Goal: Contribute content: Add original content to the website for others to see

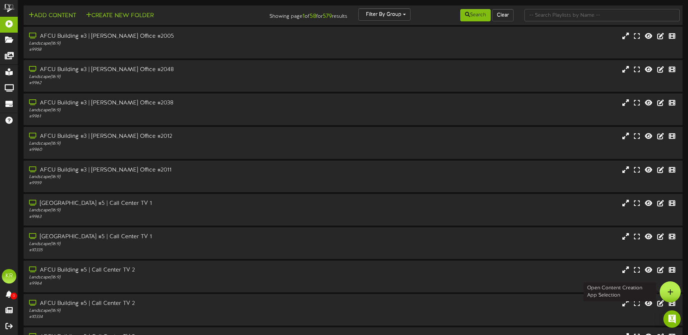
click at [671, 289] on icon at bounding box center [670, 292] width 6 height 7
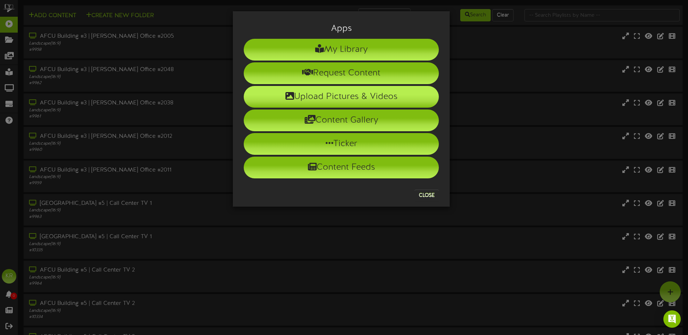
click at [342, 105] on li "Upload Pictures & Videos" at bounding box center [341, 97] width 195 height 22
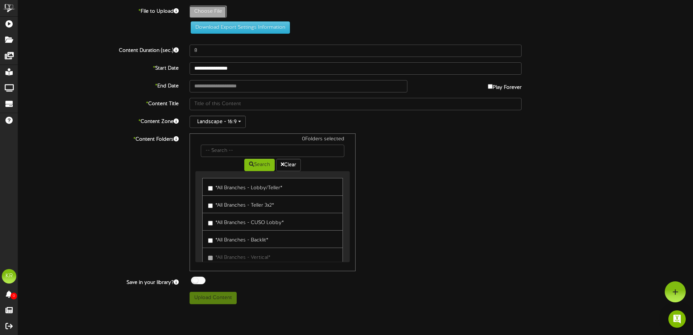
type input "**********"
type input "WeeklyBirthdayssep4"
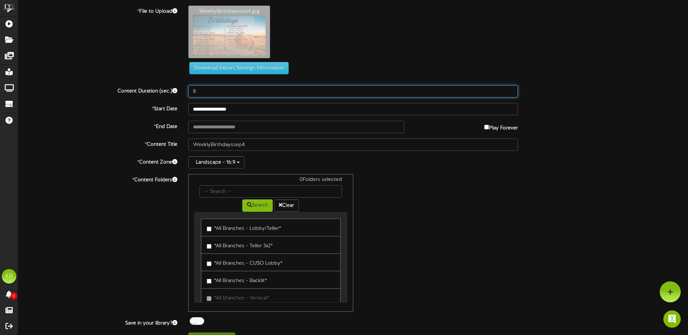
drag, startPoint x: 199, startPoint y: 89, endPoint x: 167, endPoint y: 85, distance: 32.5
click at [168, 86] on div "Content Duration (sec.) 8" at bounding box center [353, 91] width 681 height 12
type input "40"
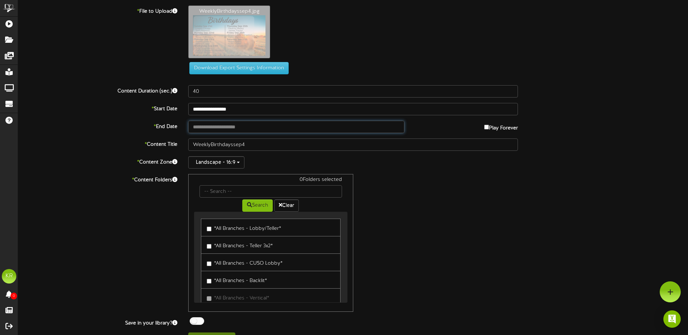
click at [203, 125] on input "text" at bounding box center [296, 127] width 216 height 12
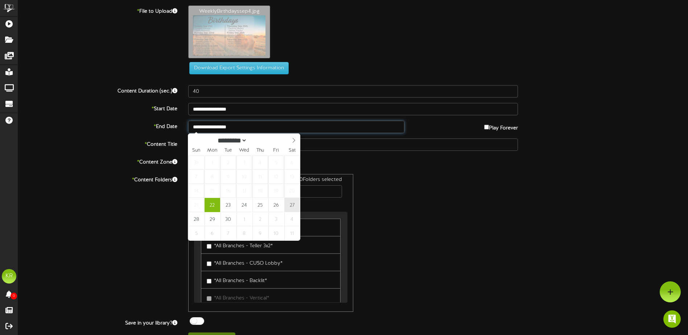
type input "**********"
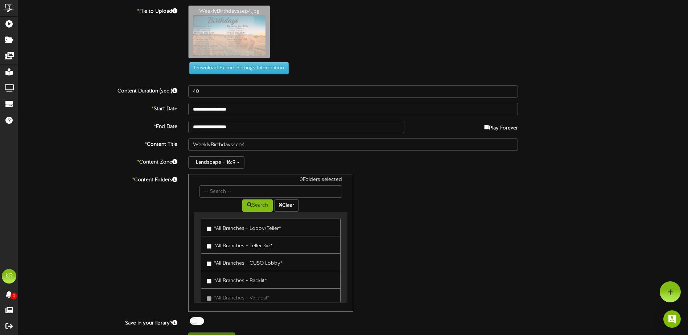
click at [244, 185] on div "0 Folders selected" at bounding box center [270, 180] width 153 height 9
click at [240, 190] on input "text" at bounding box center [270, 191] width 142 height 12
type input "Center"
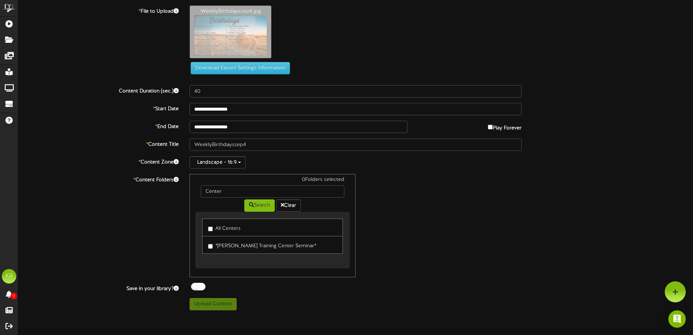
click at [228, 228] on label "All Centers" at bounding box center [224, 228] width 33 height 10
click at [203, 288] on div at bounding box center [198, 287] width 15 height 8
click at [222, 307] on button "Upload Content" at bounding box center [213, 304] width 47 height 12
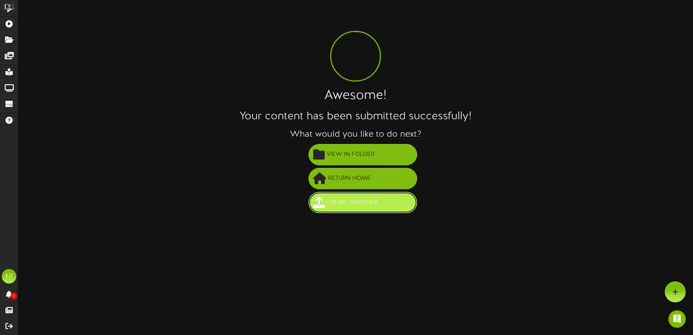
click at [350, 210] on button "Create Another" at bounding box center [363, 202] width 109 height 21
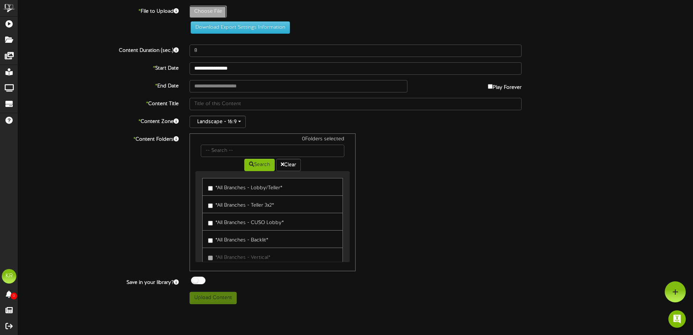
type input "**********"
type input "Weeklystats9-22"
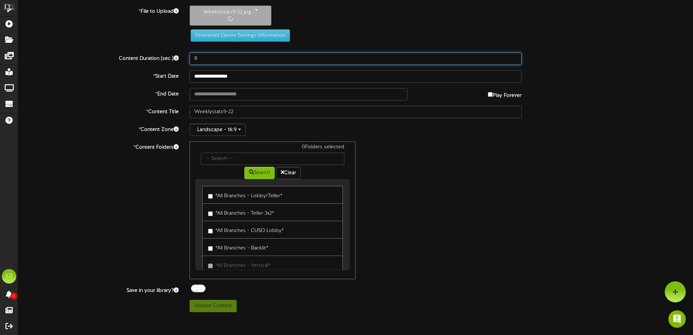
drag, startPoint x: 191, startPoint y: 56, endPoint x: 158, endPoint y: 57, distance: 32.3
click at [158, 57] on div "Content Duration (sec.) 8" at bounding box center [356, 59] width 686 height 12
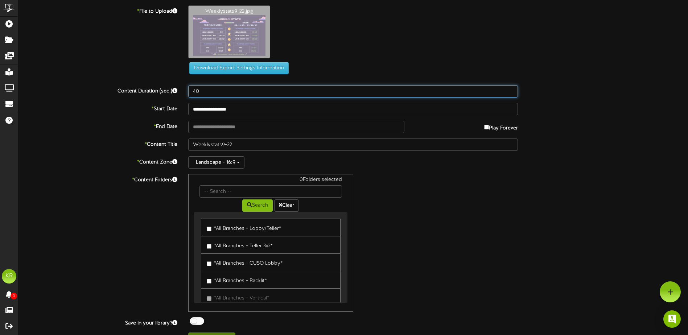
type input "40"
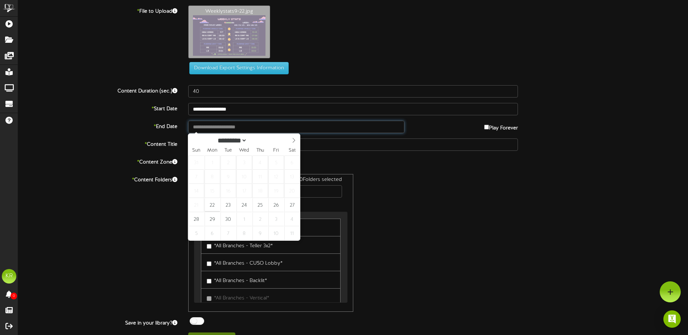
click at [215, 126] on input "text" at bounding box center [296, 127] width 216 height 12
type input "**********"
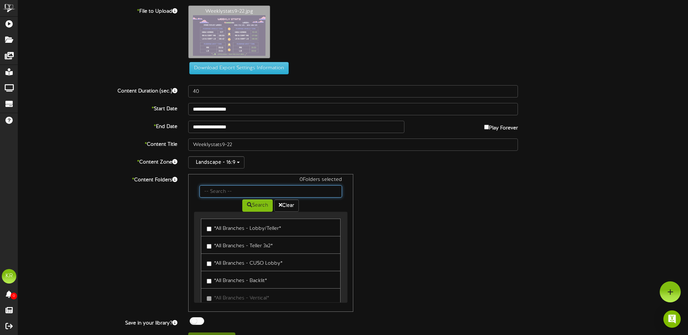
click at [217, 189] on input "text" at bounding box center [270, 191] width 142 height 12
type input "Centers"
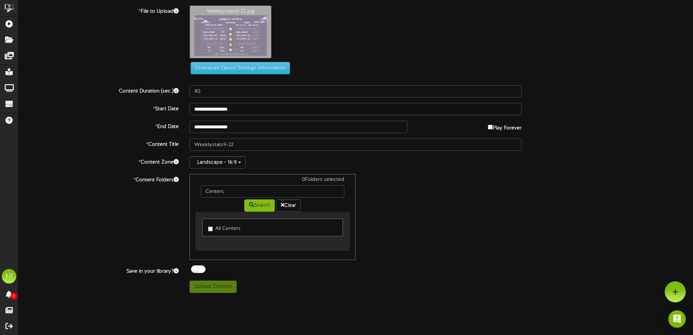
click at [214, 229] on label "All Centers" at bounding box center [224, 228] width 33 height 10
click at [259, 207] on button "Search" at bounding box center [259, 205] width 30 height 12
click at [198, 270] on div at bounding box center [198, 269] width 15 height 8
click at [219, 289] on button "Upload Content" at bounding box center [213, 287] width 47 height 12
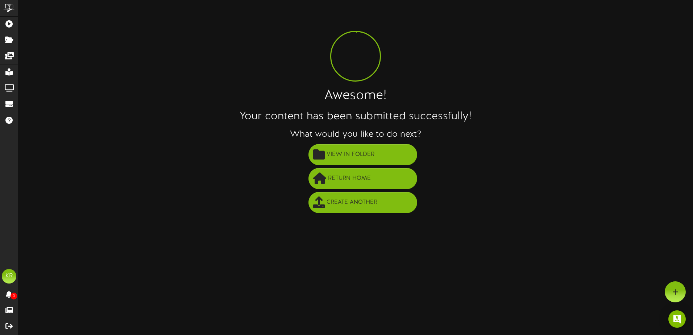
click at [347, 216] on div "ChannelValet Playlists Folders Messages My Library Groups Devices Help KR Kaleb…" at bounding box center [346, 109] width 693 height 218
click at [350, 206] on span "Create Another" at bounding box center [352, 203] width 54 height 12
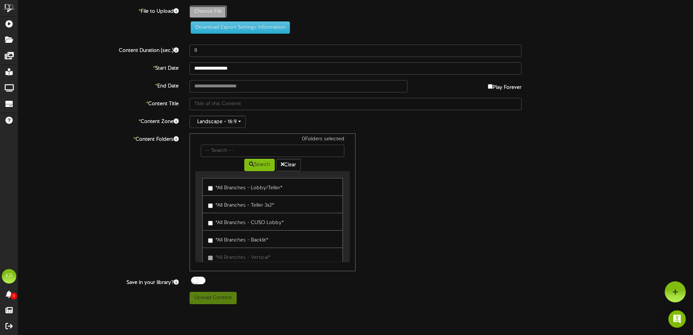
type input "**********"
type input "8YearsofService"
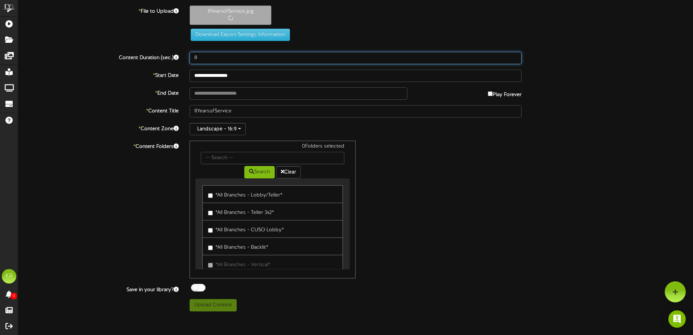
drag, startPoint x: 207, startPoint y: 56, endPoint x: 158, endPoint y: 51, distance: 49.2
click at [169, 52] on div "Content Duration (sec.) 8" at bounding box center [356, 58] width 686 height 12
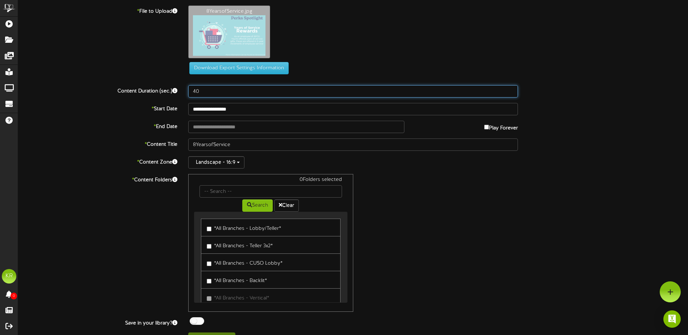
type input "40"
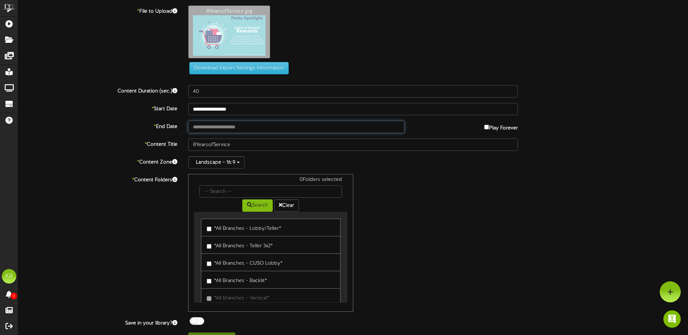
click at [227, 128] on input "text" at bounding box center [296, 127] width 216 height 12
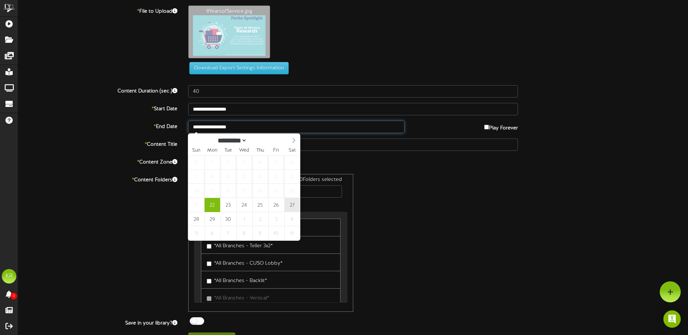
type input "**********"
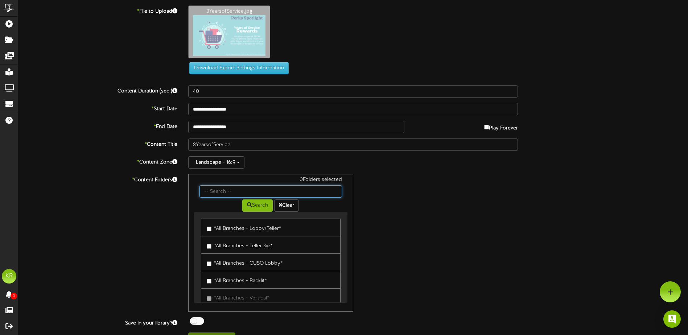
click at [256, 189] on input "text" at bounding box center [270, 191] width 142 height 12
type input "Center"
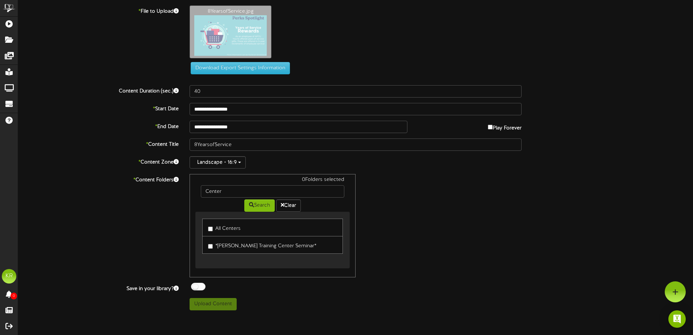
click at [220, 230] on label "All Centers" at bounding box center [224, 228] width 33 height 10
click at [200, 284] on div at bounding box center [198, 287] width 15 height 8
click at [213, 308] on button "Upload Content" at bounding box center [213, 304] width 47 height 12
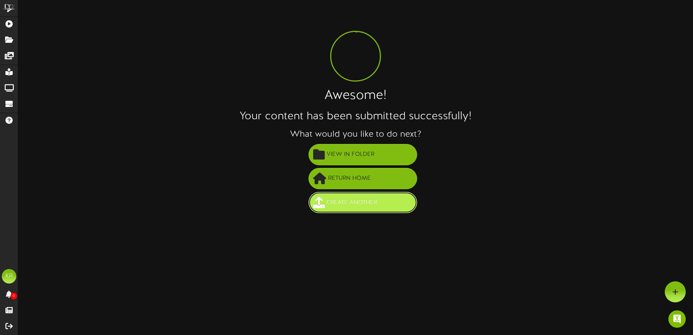
click at [349, 203] on span "Create Another" at bounding box center [352, 203] width 54 height 12
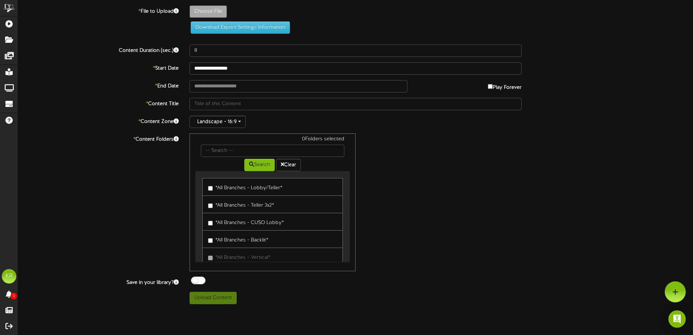
click at [193, 279] on div at bounding box center [198, 281] width 15 height 8
click at [219, 154] on input "text" at bounding box center [273, 151] width 144 height 12
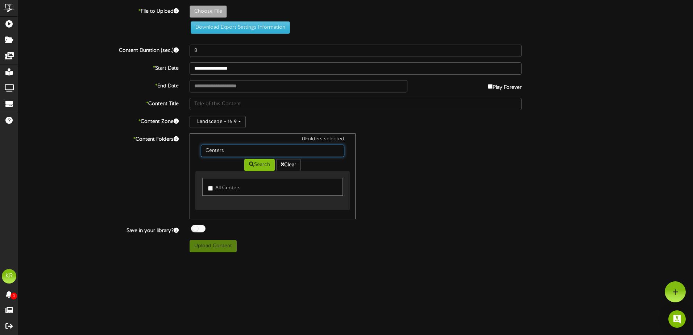
drag, startPoint x: 234, startPoint y: 151, endPoint x: 203, endPoint y: 151, distance: 30.8
click at [203, 151] on input "Centers" at bounding box center [273, 151] width 144 height 12
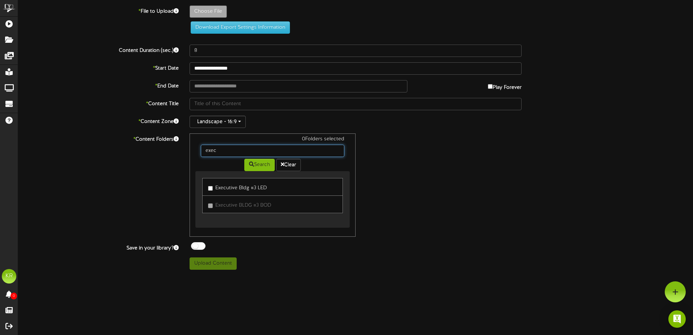
drag, startPoint x: 221, startPoint y: 153, endPoint x: 182, endPoint y: 151, distance: 39.6
click at [182, 151] on div "* Content Folders 0 Folders selected exec Search Clear Executive Bldg #3 LED Ex…" at bounding box center [356, 184] width 686 height 103
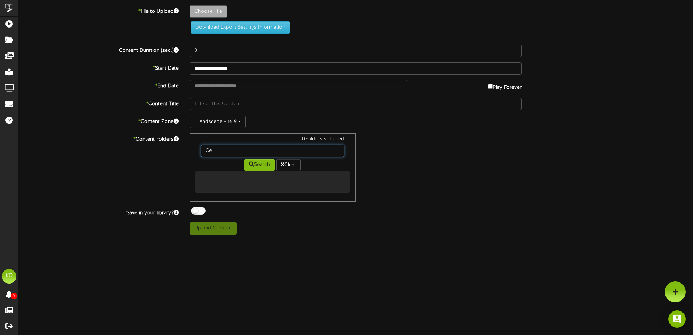
type input "C"
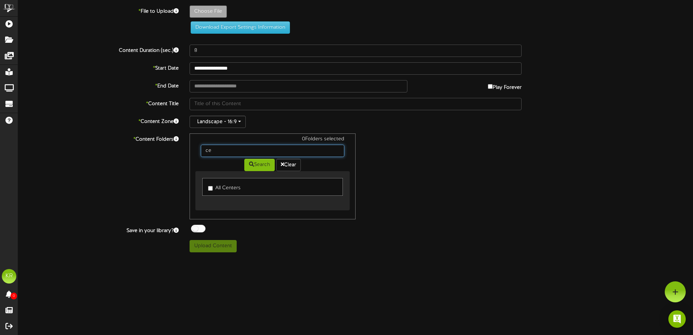
type input "c"
click at [164, 156] on div "* Content Folders 0 Folders selected Search Clear All Centers" at bounding box center [356, 176] width 686 height 86
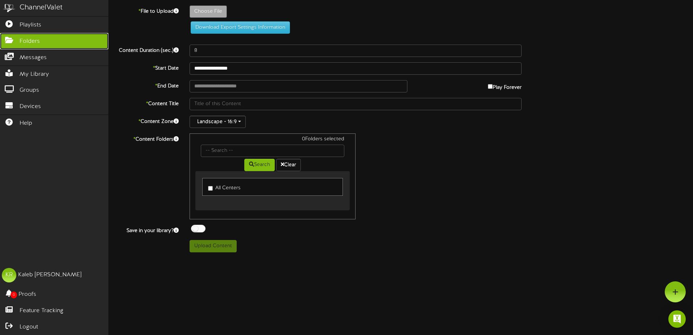
click at [15, 40] on icon at bounding box center [9, 39] width 18 height 5
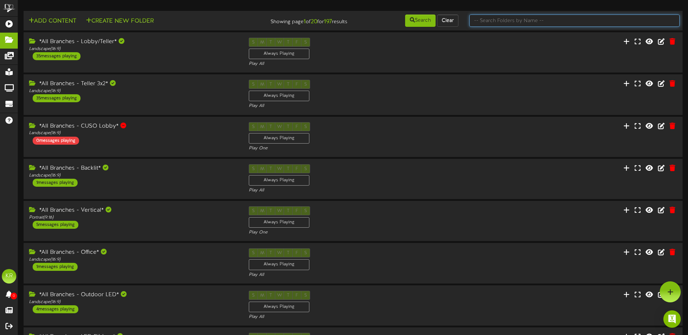
click at [543, 24] on input "text" at bounding box center [574, 21] width 210 height 12
type input "centers"
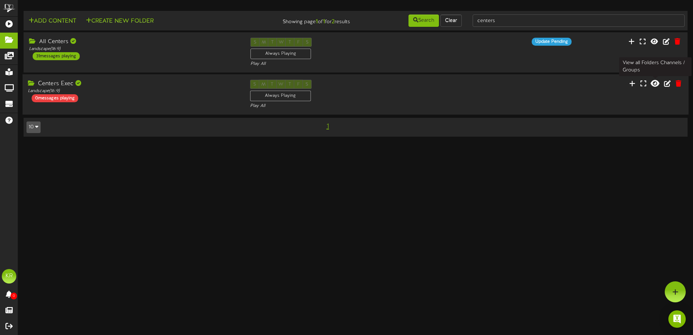
click at [651, 84] on button at bounding box center [655, 84] width 13 height 11
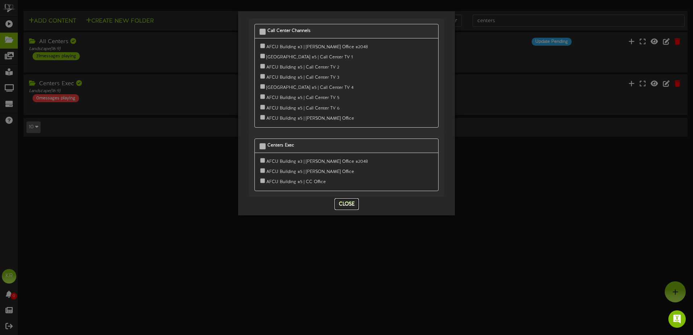
click at [350, 200] on button "Close" at bounding box center [347, 204] width 24 height 12
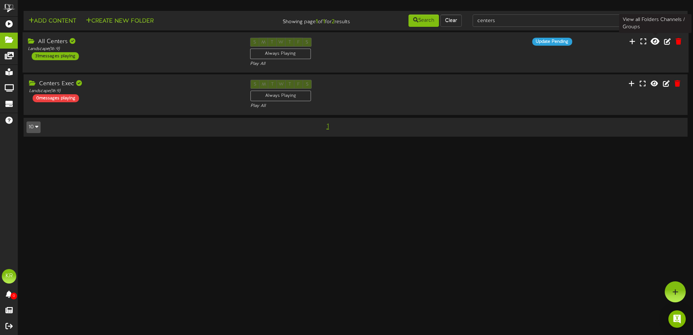
click at [658, 41] on icon at bounding box center [655, 41] width 9 height 8
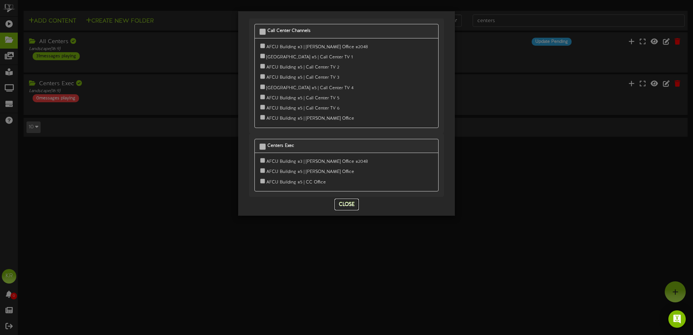
click at [351, 201] on button "Close" at bounding box center [347, 205] width 24 height 12
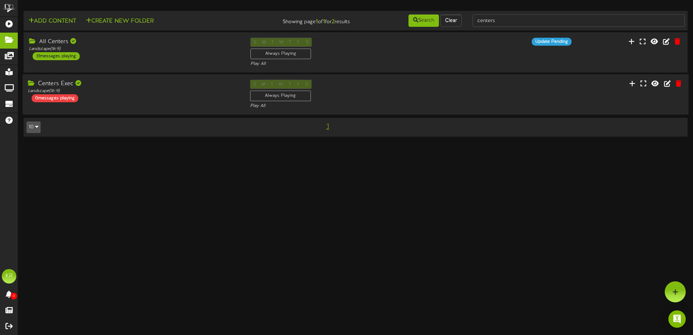
click at [163, 103] on div "Centers Exec Landscape ( 16:9 ) 0 messages playing S M T W T F S Always Playing…" at bounding box center [355, 95] width 666 height 30
